Goal: Find specific page/section: Find specific page/section

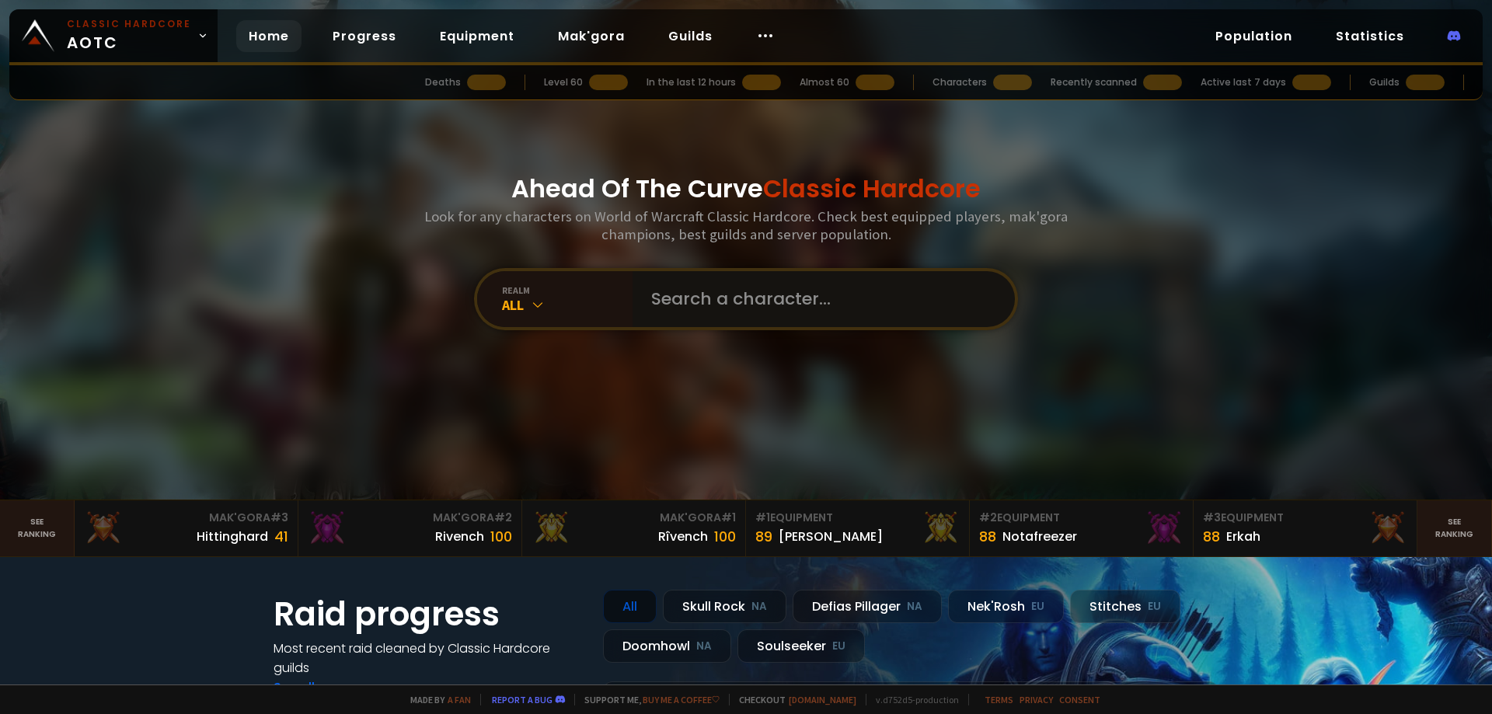
click at [712, 310] on input "text" at bounding box center [819, 299] width 354 height 56
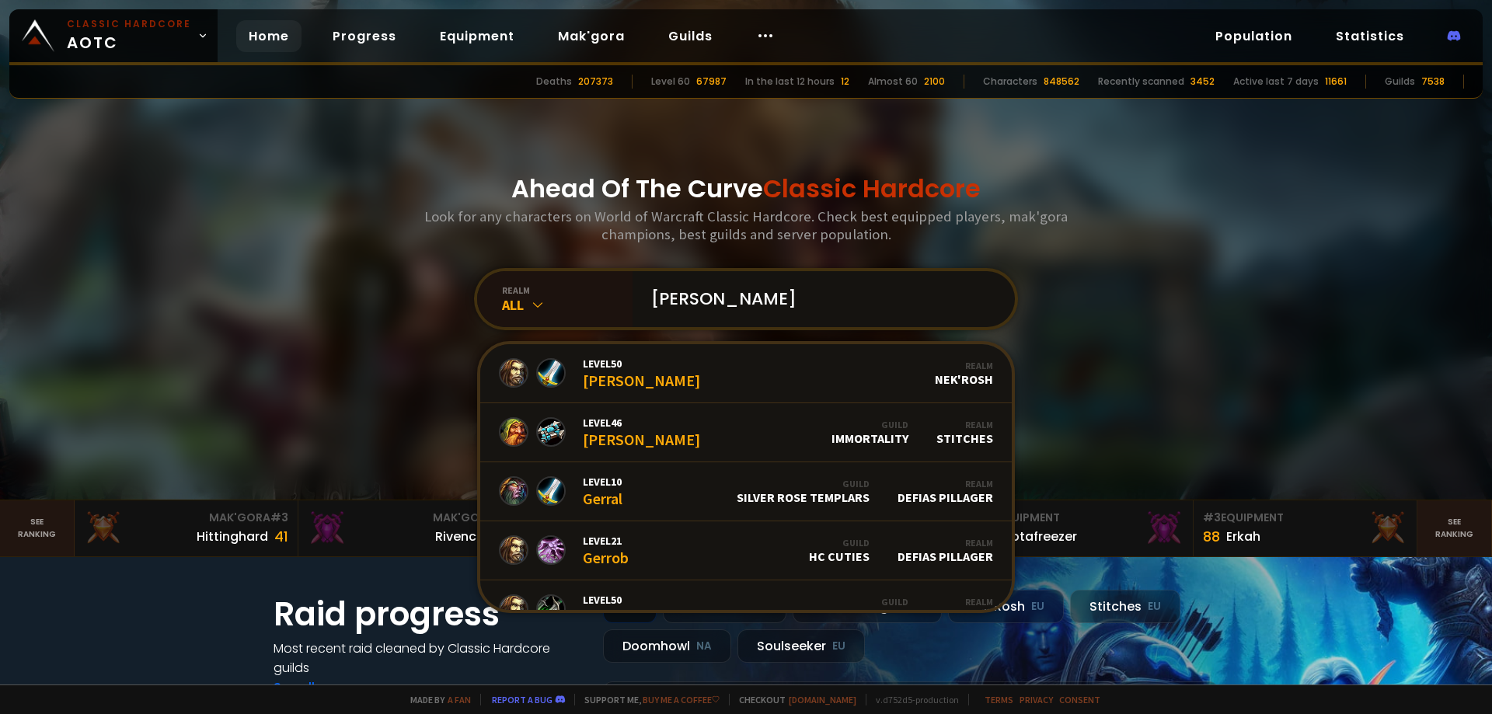
type input "[PERSON_NAME]"
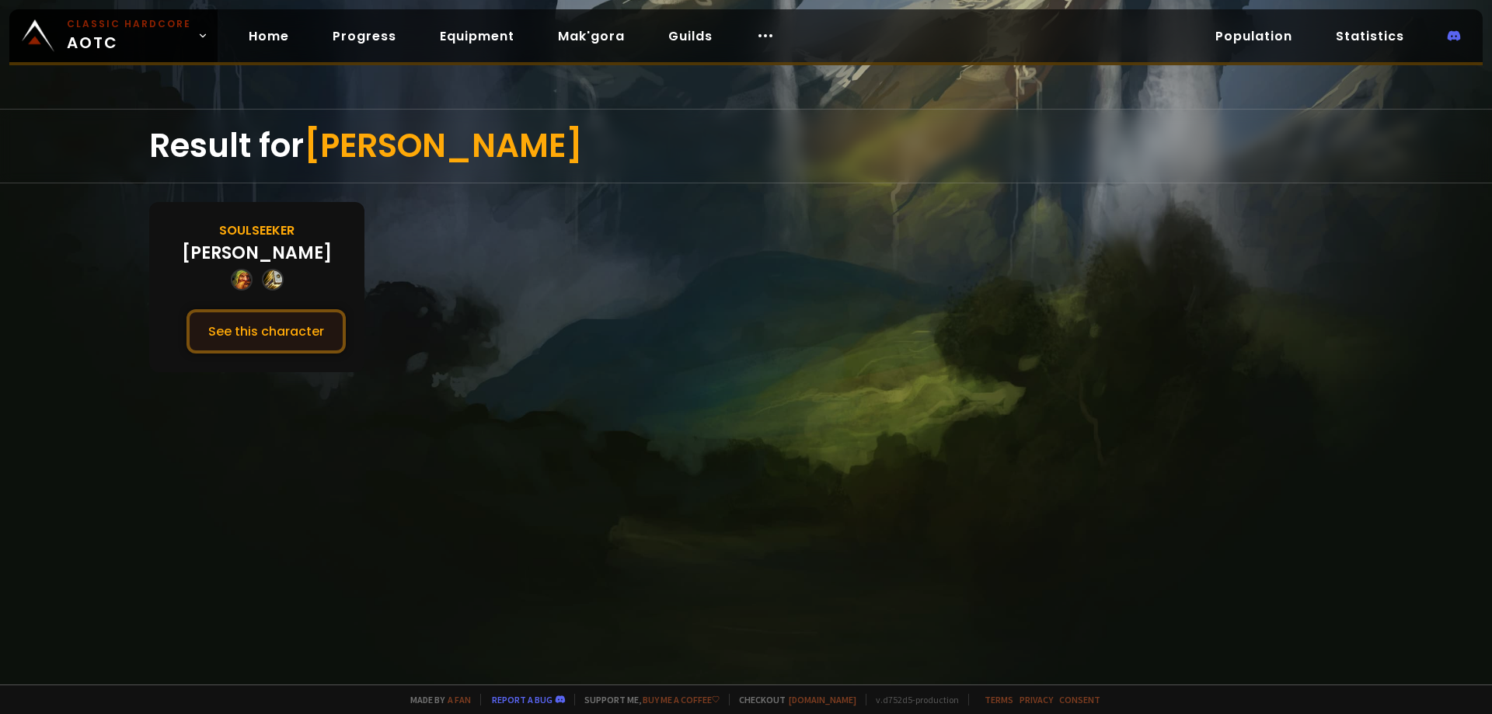
click at [302, 322] on button "See this character" at bounding box center [265, 331] width 159 height 44
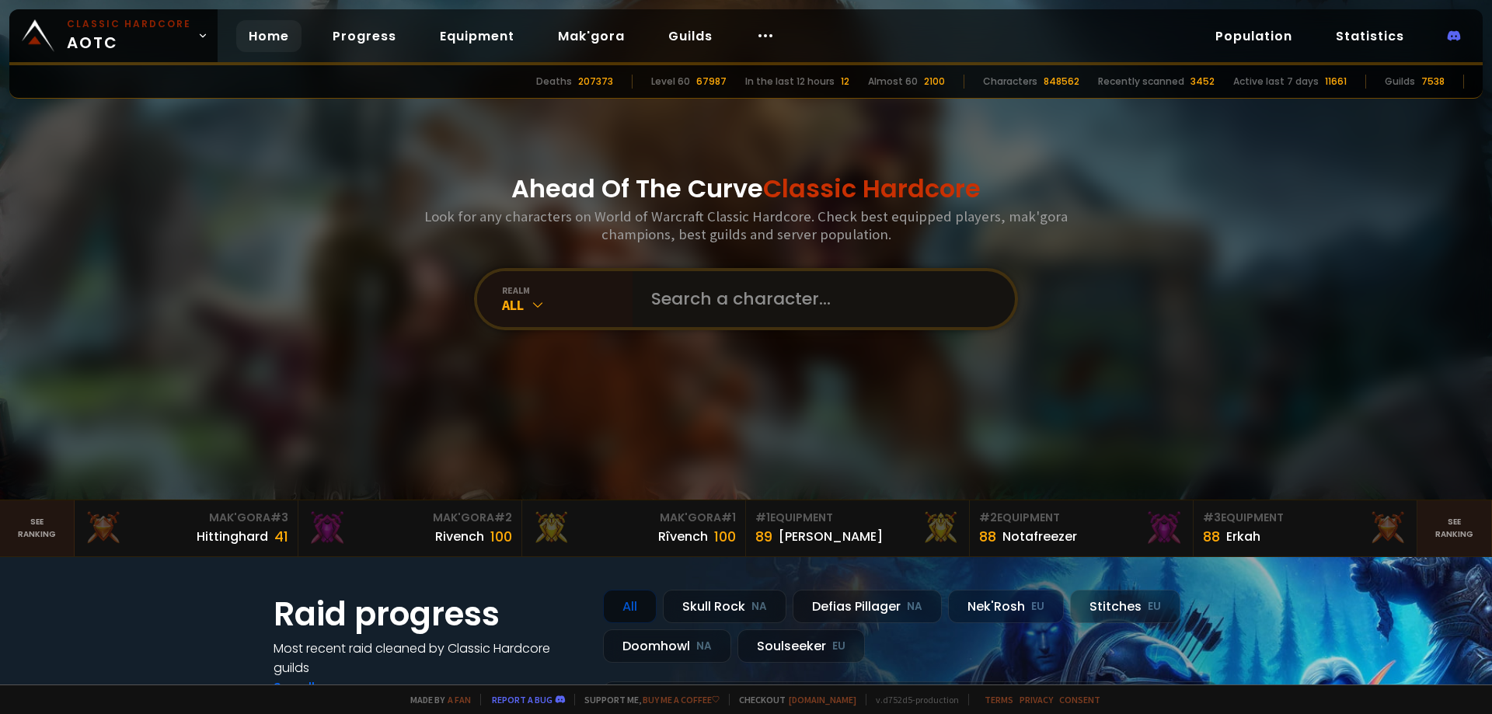
click at [754, 315] on input "text" at bounding box center [819, 299] width 354 height 56
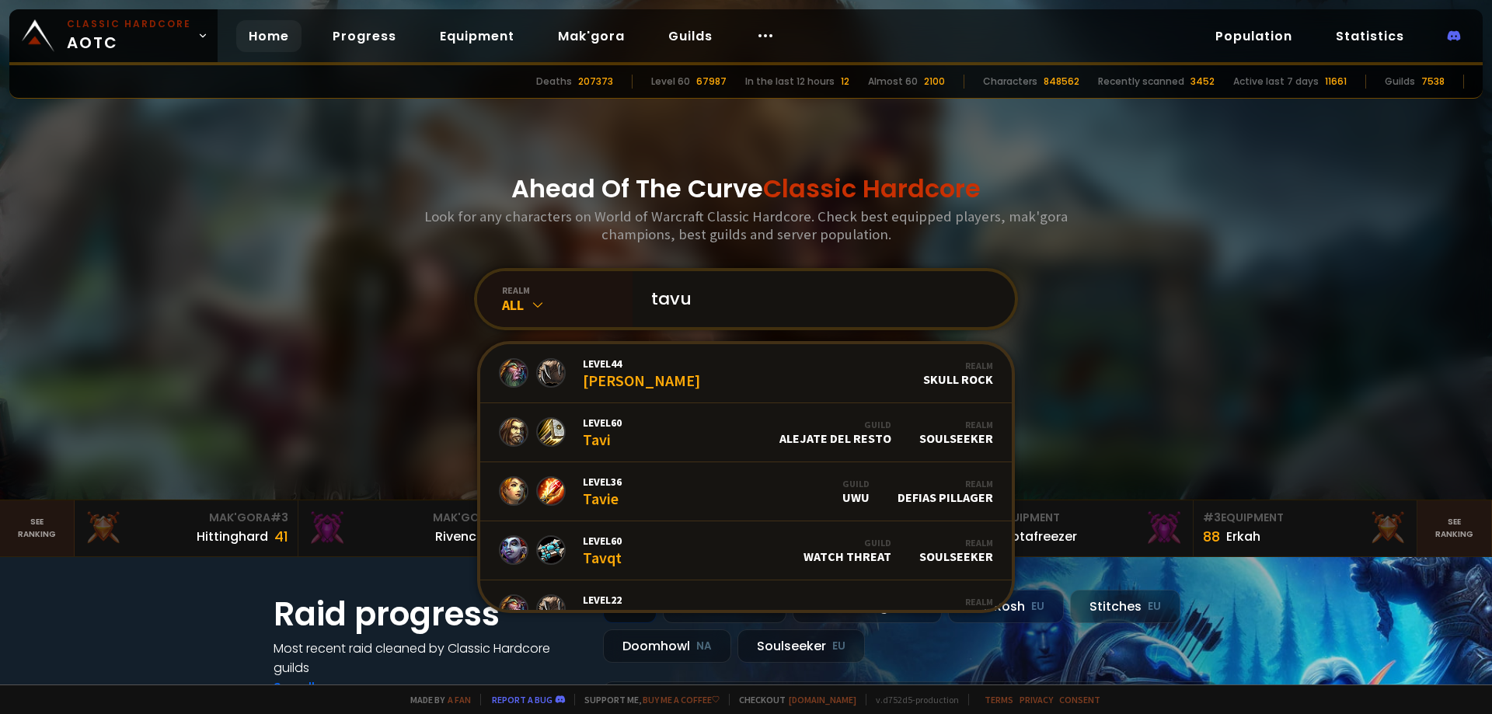
type input "tavux"
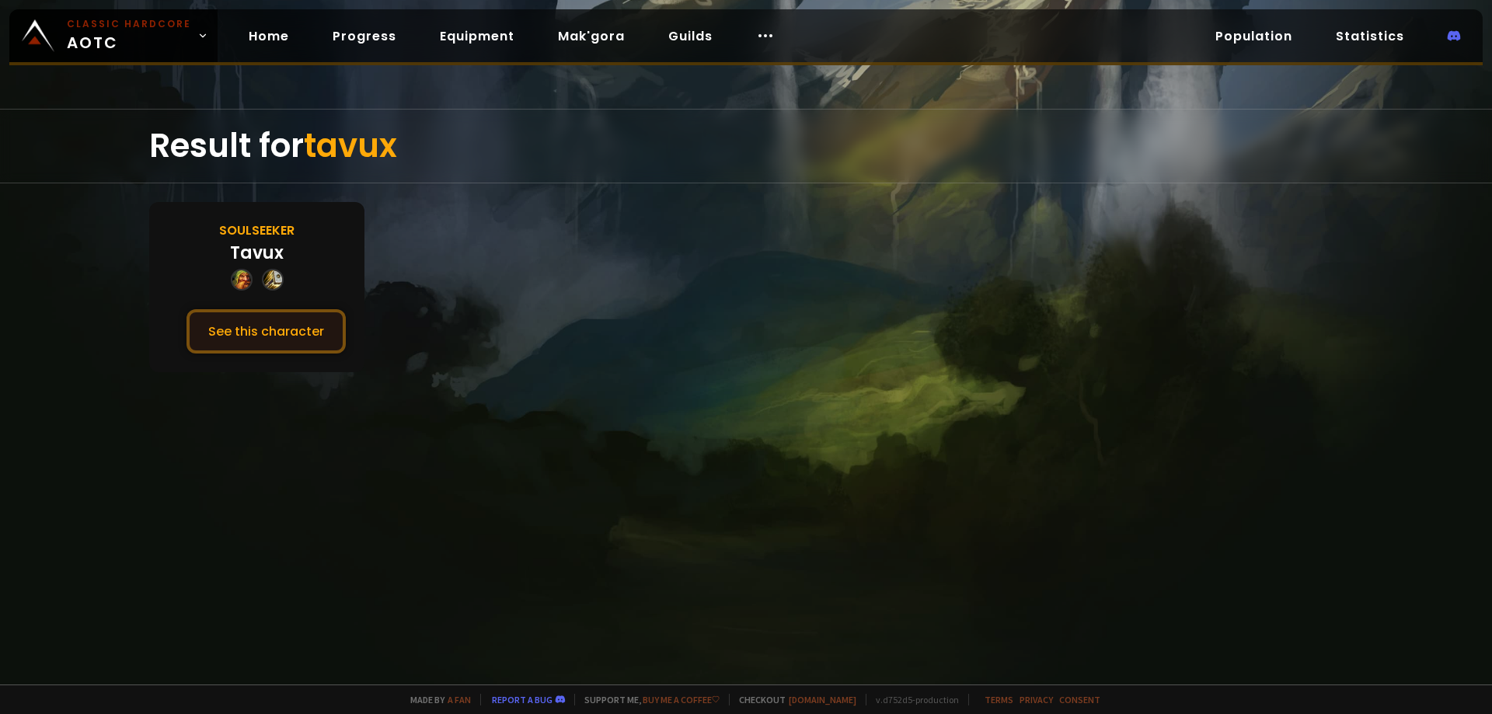
click at [248, 329] on button "See this character" at bounding box center [265, 331] width 159 height 44
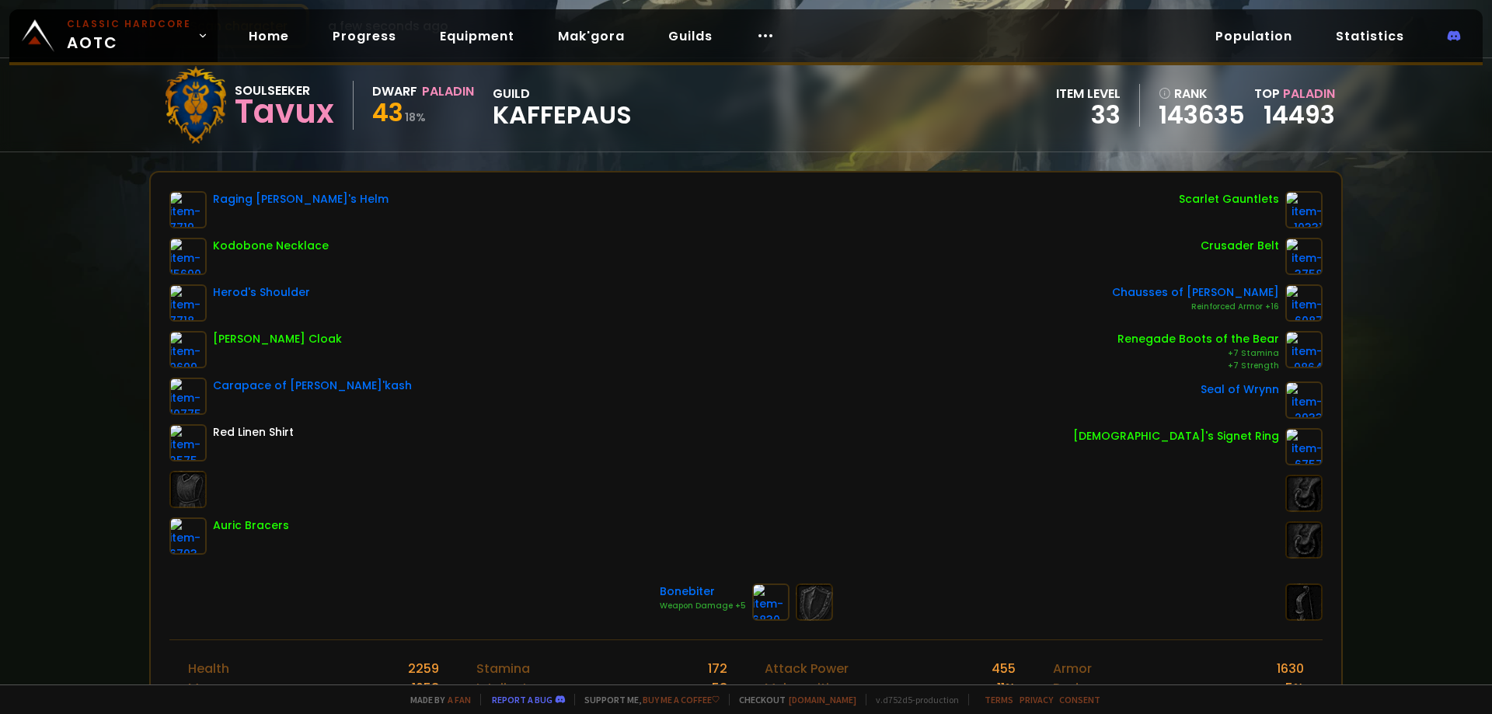
scroll to position [78, 0]
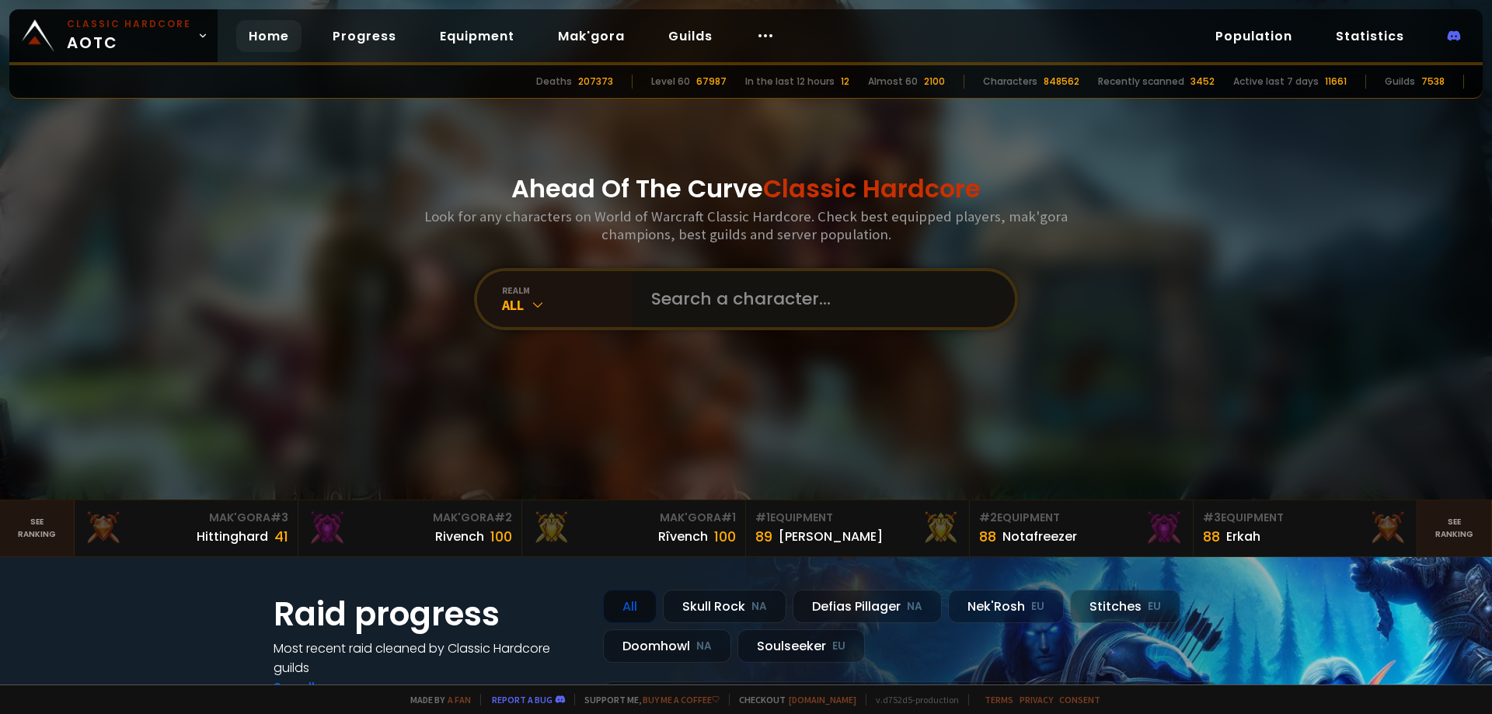
click at [775, 307] on input "text" at bounding box center [819, 299] width 354 height 56
type input "högerrumpa"
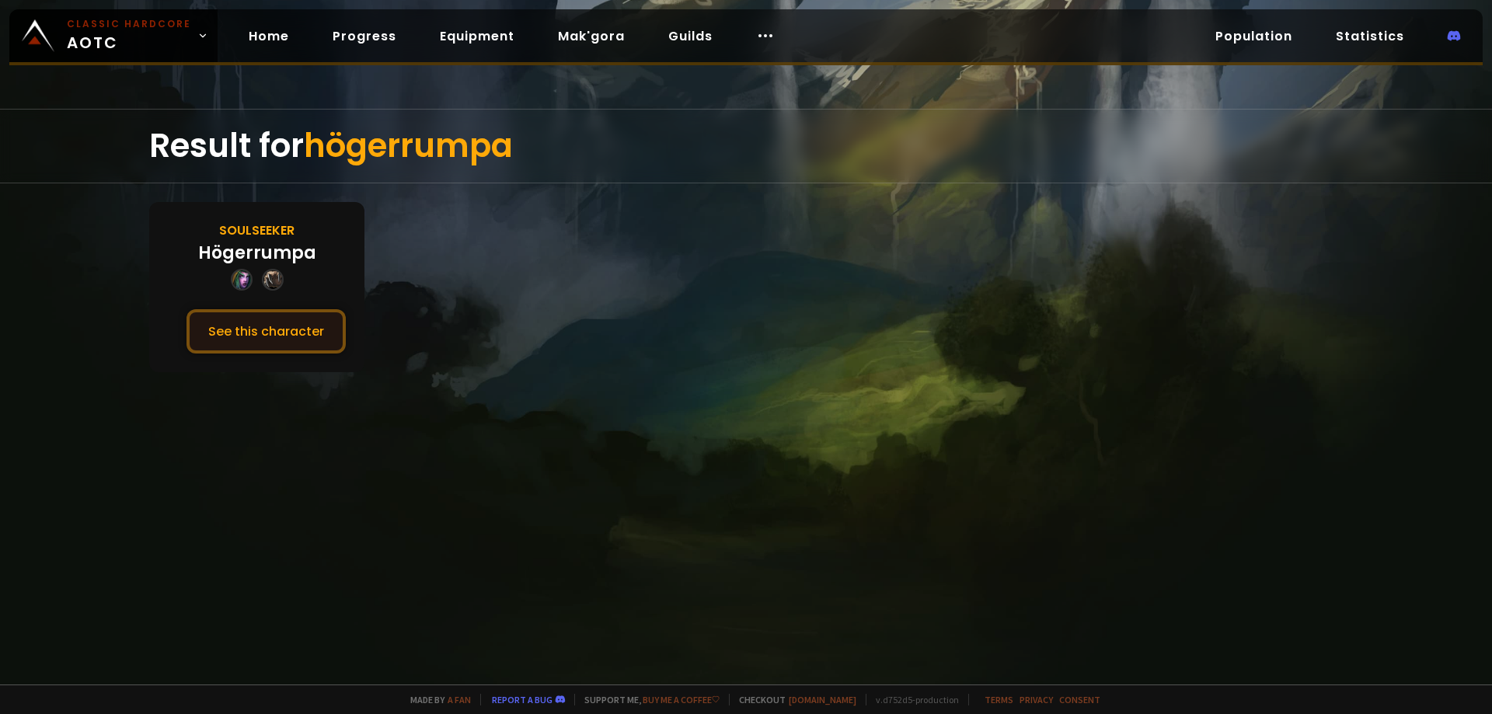
click at [312, 324] on button "See this character" at bounding box center [265, 331] width 159 height 44
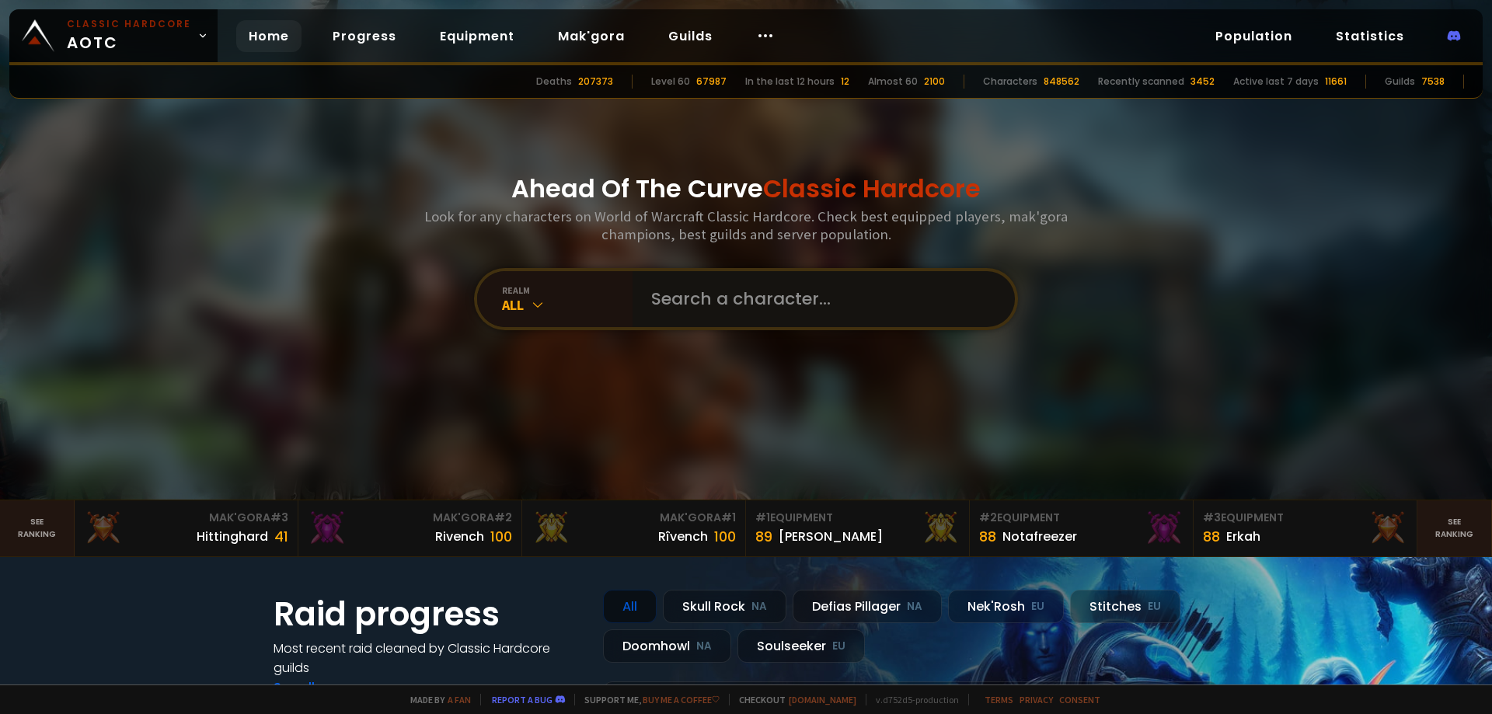
click at [699, 322] on input "text" at bounding box center [819, 299] width 354 height 56
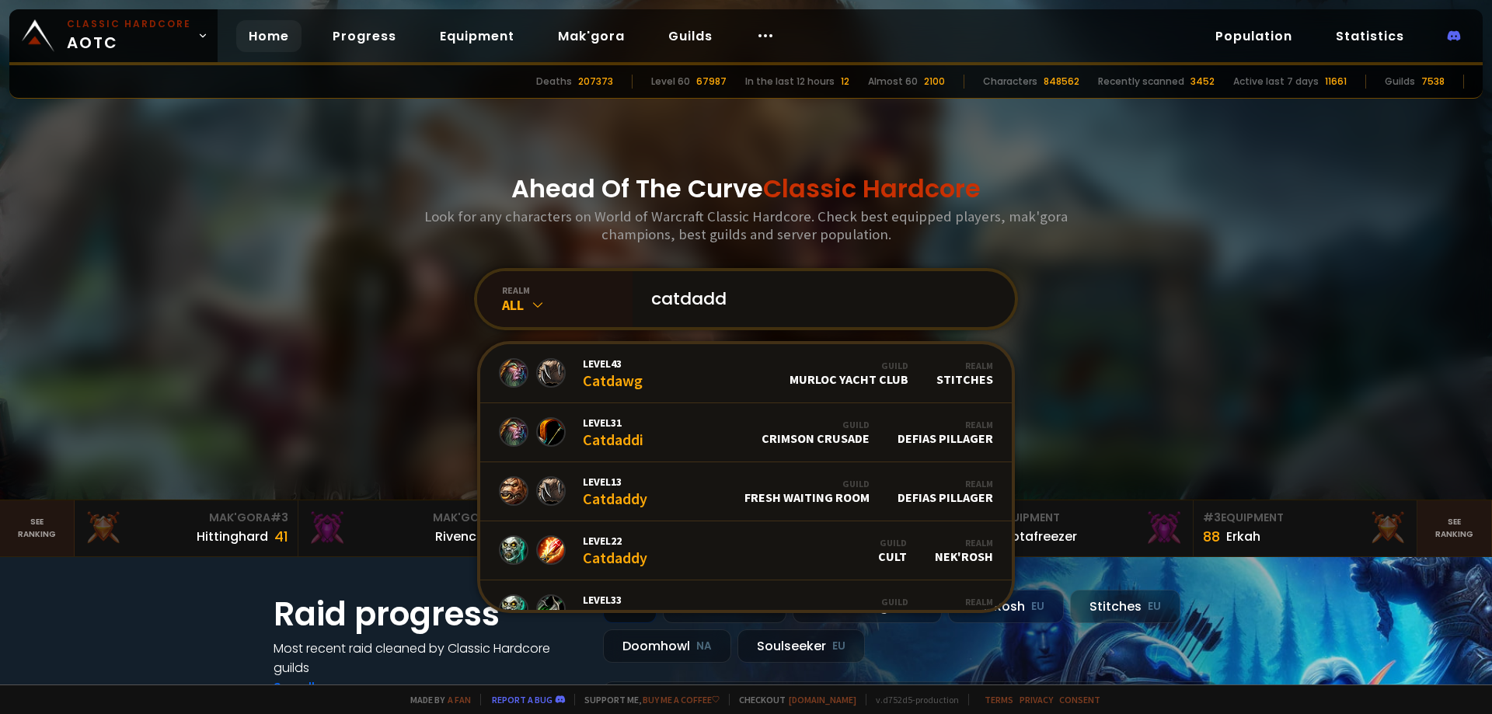
type input "catdaddy"
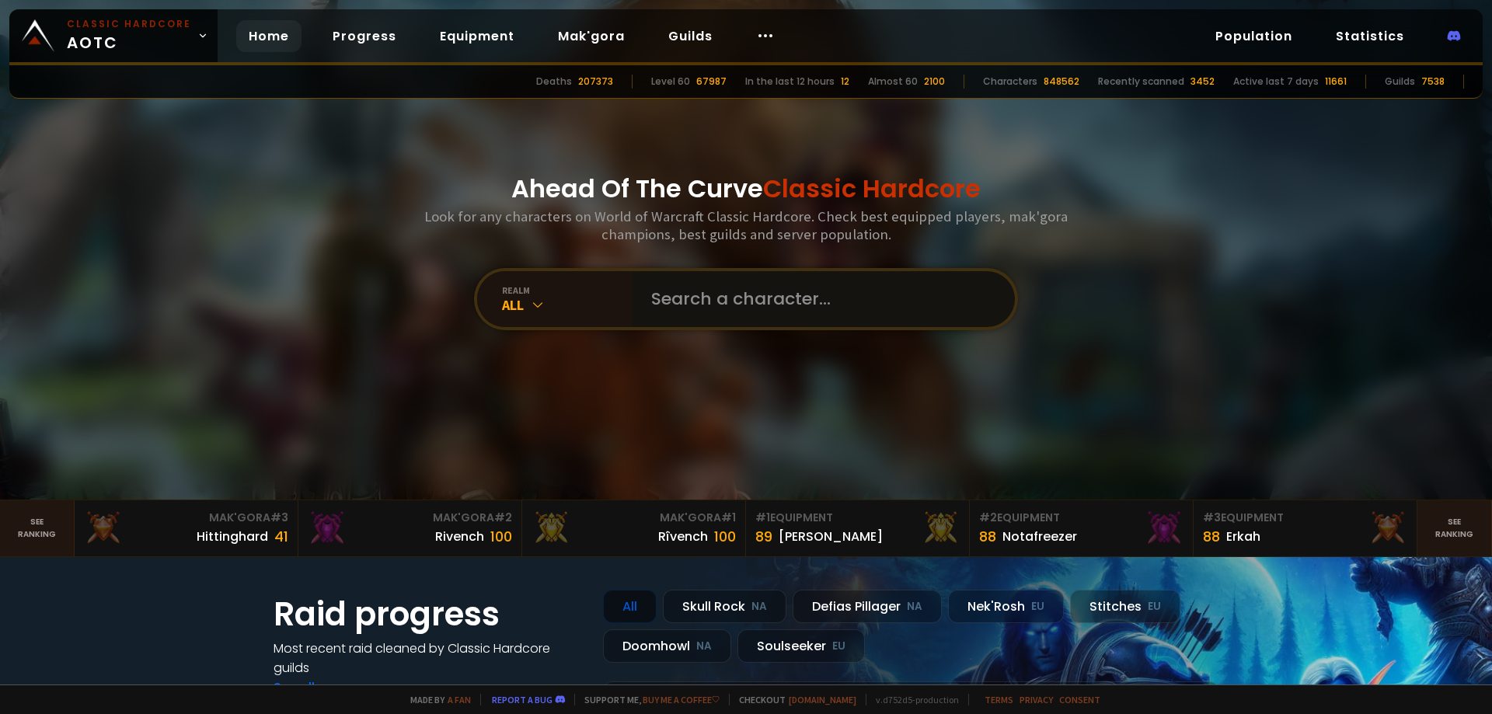
click at [725, 324] on input "text" at bounding box center [819, 299] width 354 height 56
type input "betongstina"
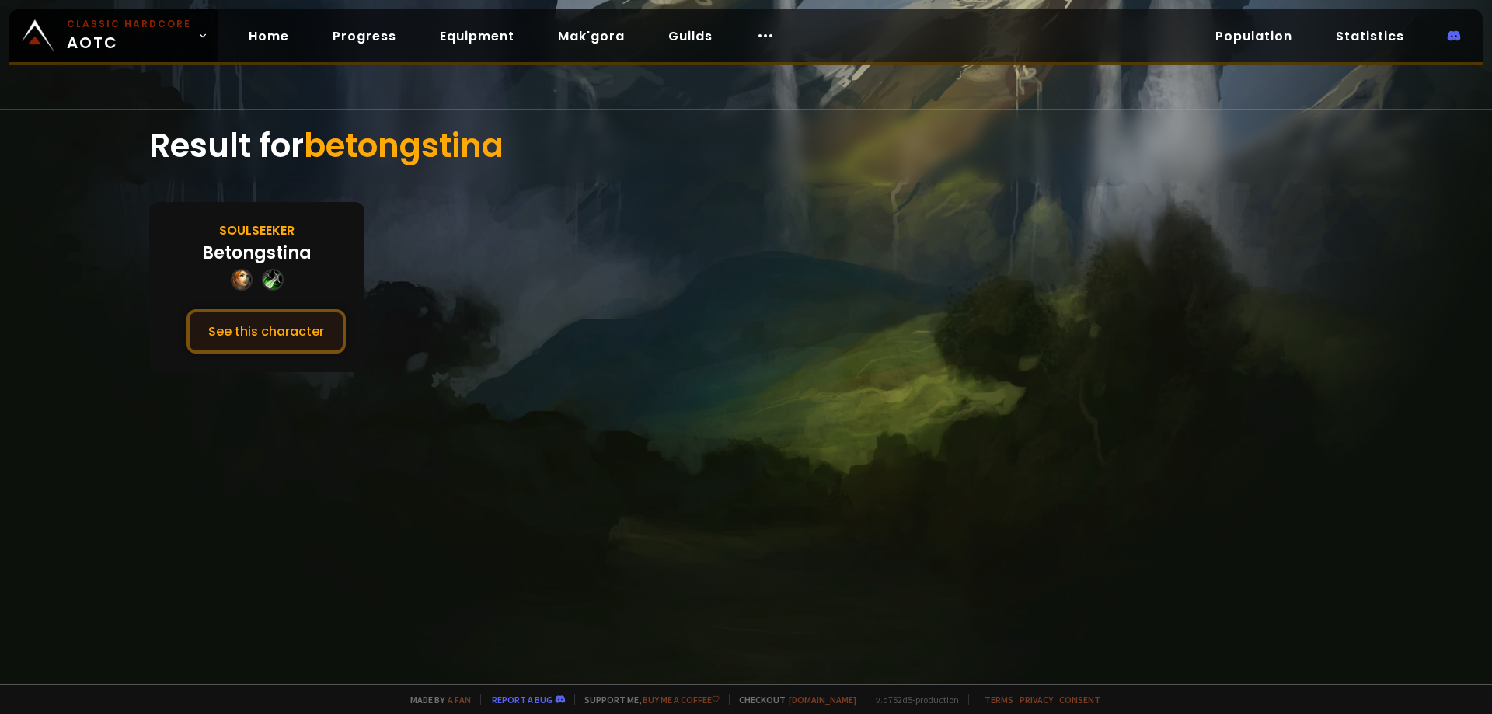
click at [244, 328] on button "See this character" at bounding box center [265, 331] width 159 height 44
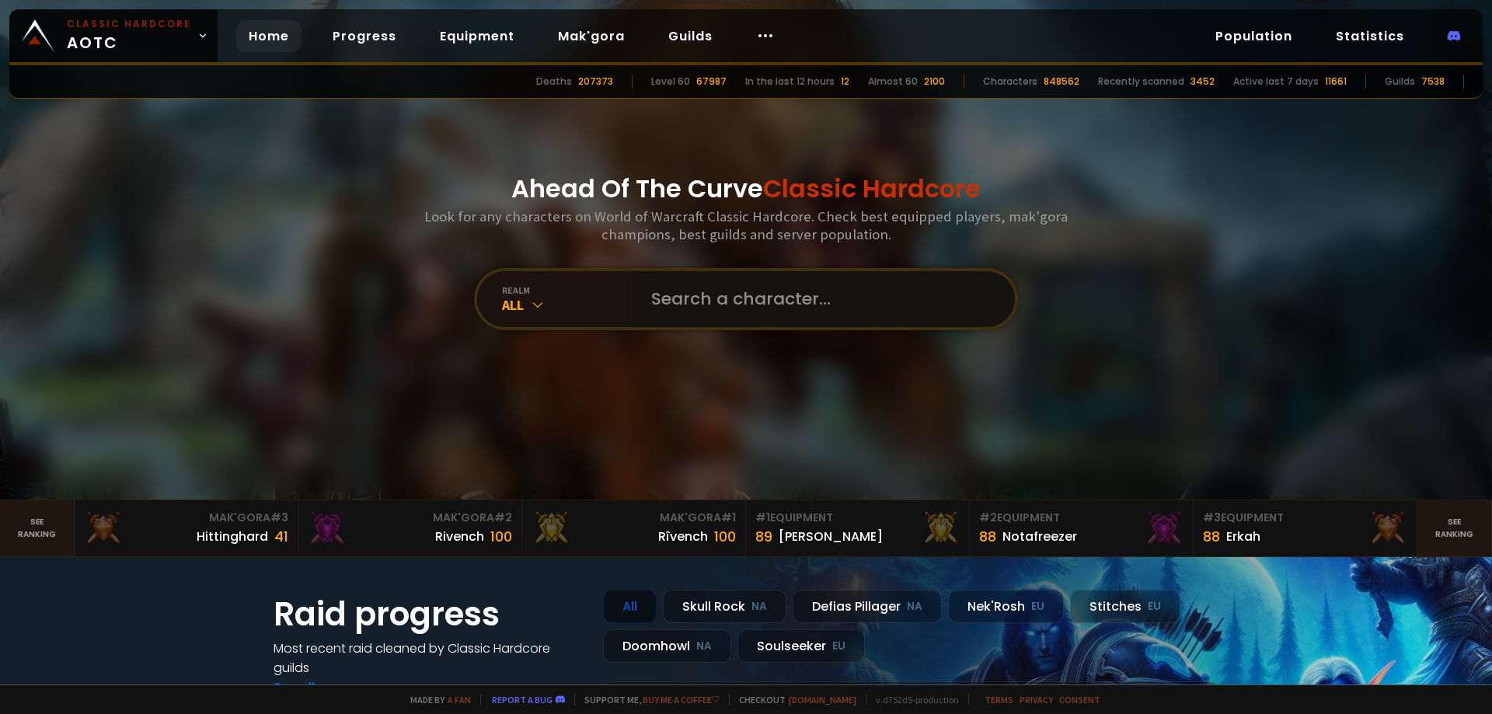
click at [745, 295] on input "text" at bounding box center [819, 299] width 354 height 56
type input "betongbonk"
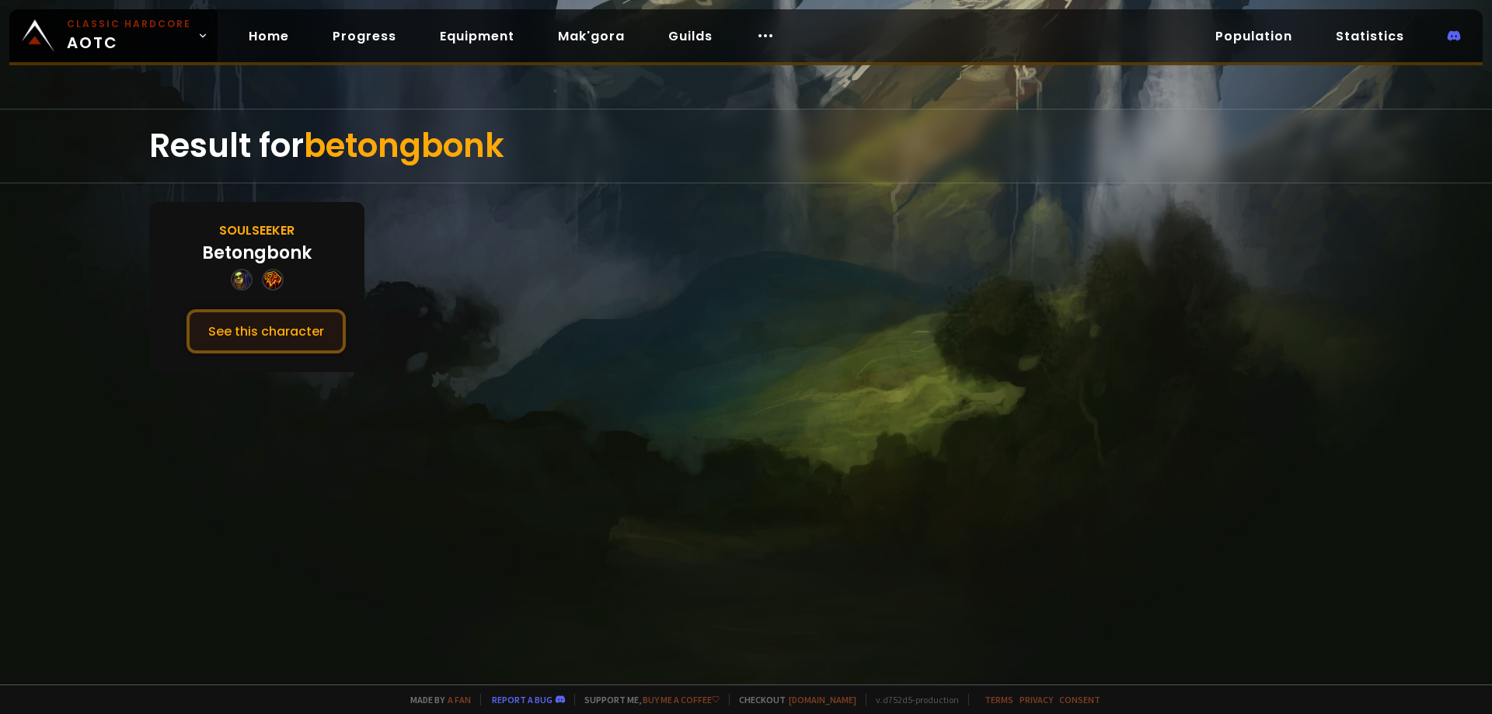
click at [314, 321] on button "See this character" at bounding box center [265, 331] width 159 height 44
